Goal: Register for event/course

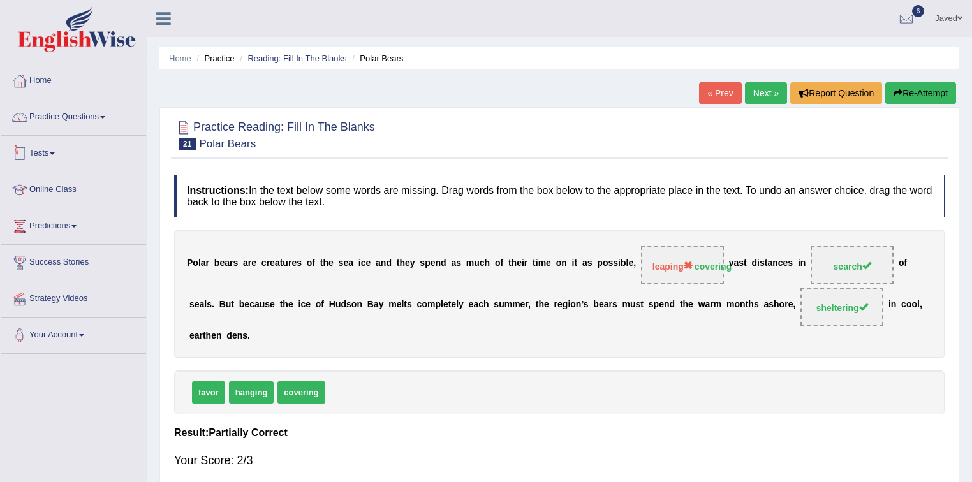
click at [71, 147] on link "Tests" at bounding box center [73, 152] width 145 height 32
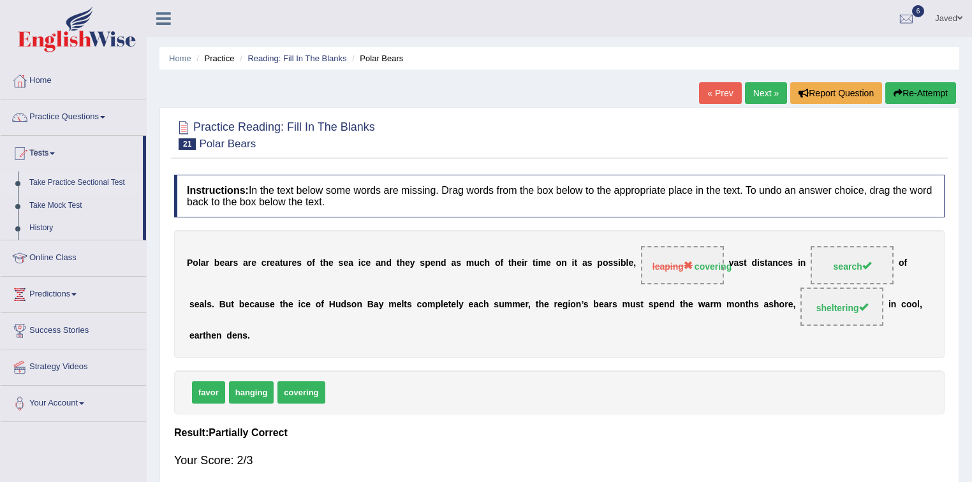
click at [87, 181] on link "Take Practice Sectional Test" at bounding box center [83, 182] width 119 height 23
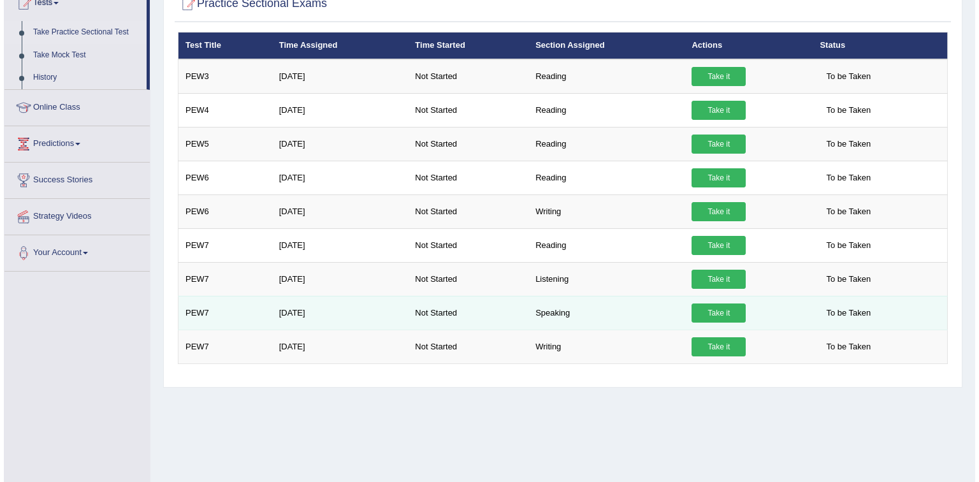
scroll to position [187, 0]
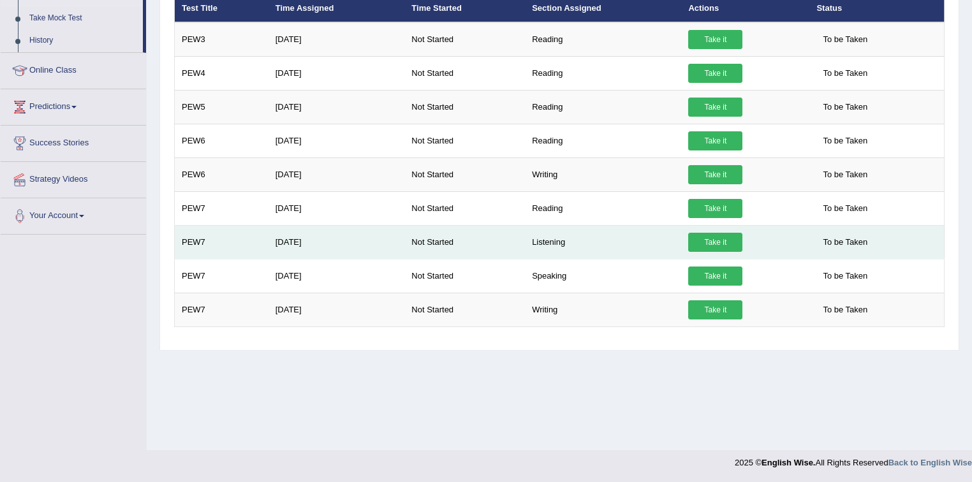
click at [696, 237] on link "Take it" at bounding box center [715, 242] width 54 height 19
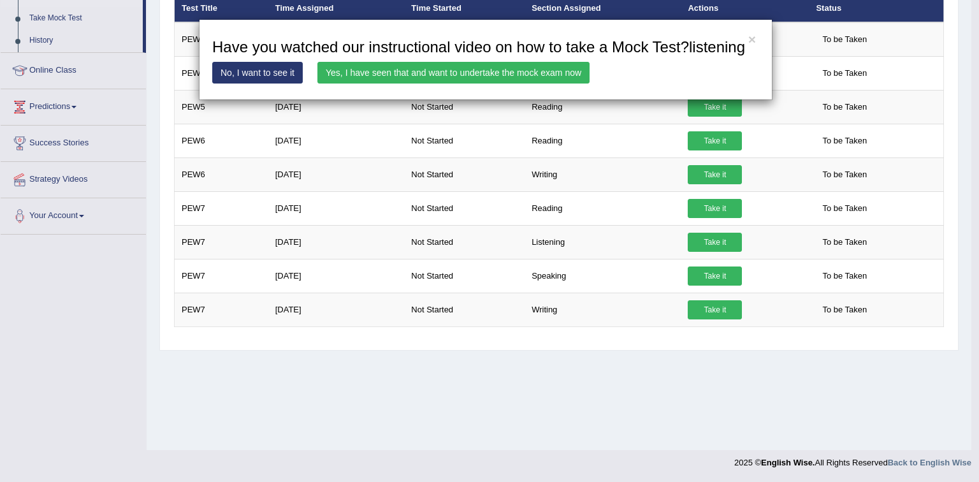
click at [444, 77] on link "Yes, I have seen that and want to undertake the mock exam now" at bounding box center [453, 73] width 272 height 22
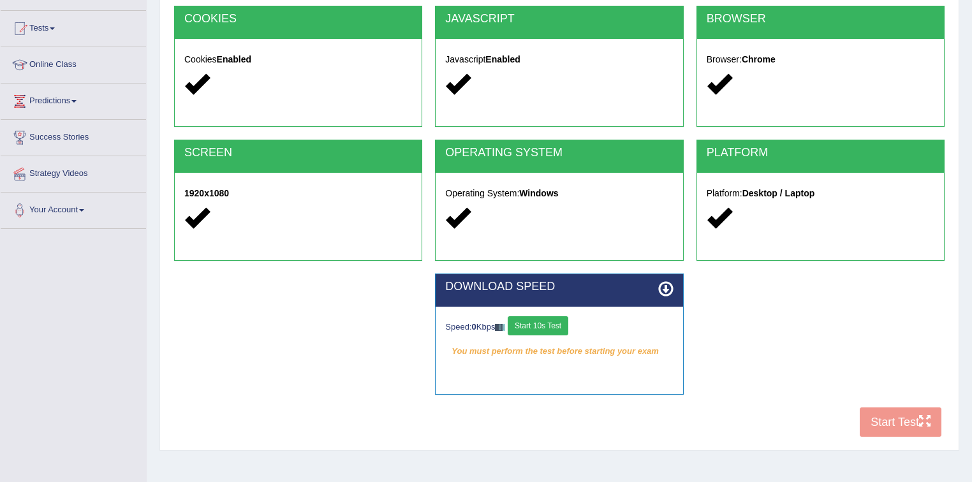
scroll to position [153, 0]
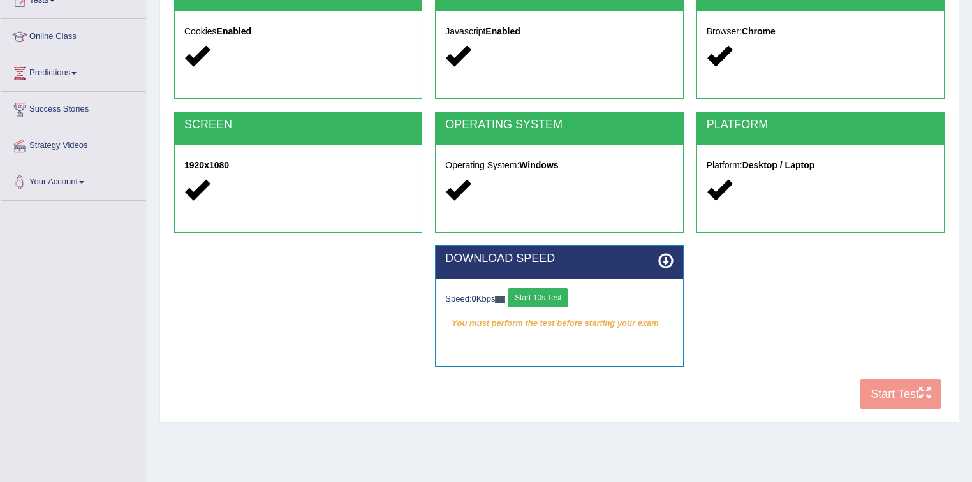
click at [546, 293] on button "Start 10s Test" at bounding box center [537, 297] width 61 height 19
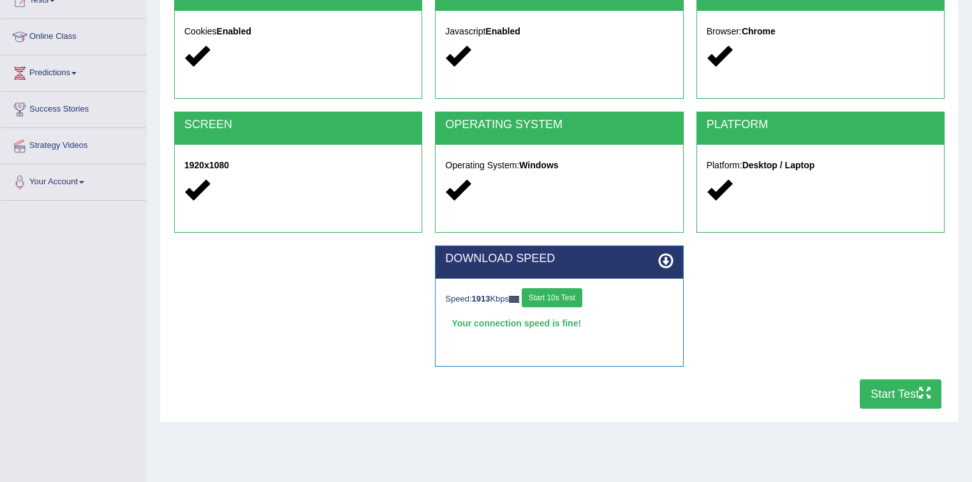
click at [882, 395] on button "Start Test" at bounding box center [900, 393] width 82 height 29
